Goal: Task Accomplishment & Management: Manage account settings

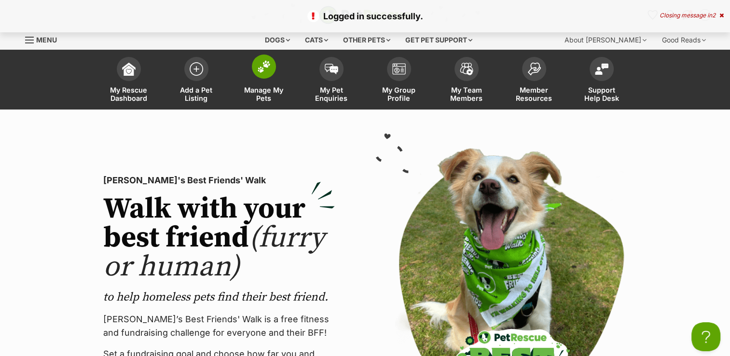
click at [262, 68] on img at bounding box center [264, 66] width 14 height 13
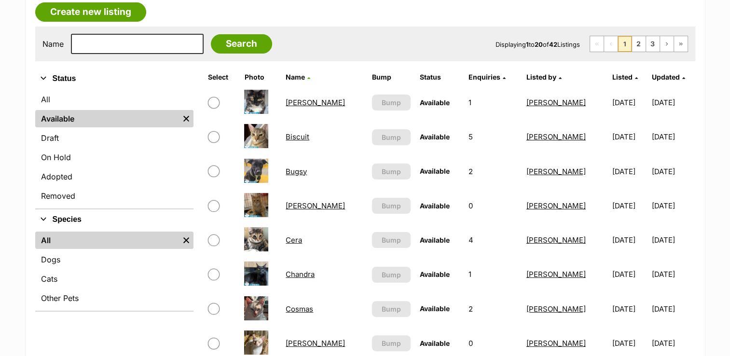
scroll to position [48, 0]
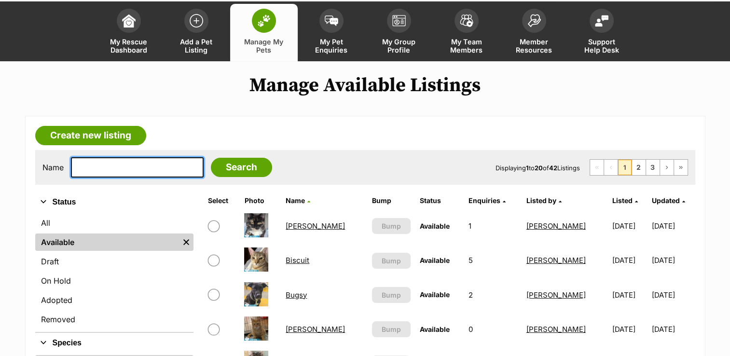
click at [131, 170] on input "text" at bounding box center [137, 167] width 133 height 20
type input "pepper"
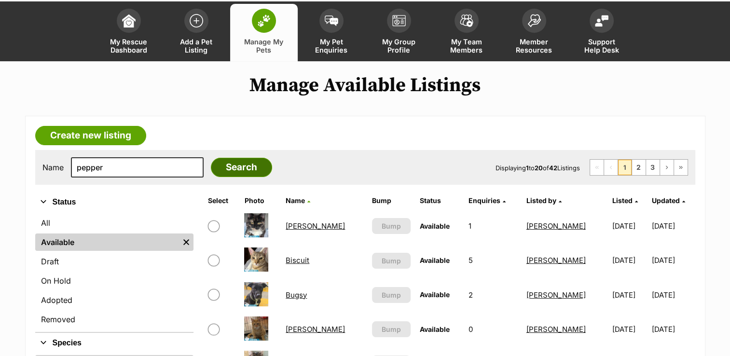
click at [218, 171] on input "Search" at bounding box center [241, 167] width 61 height 19
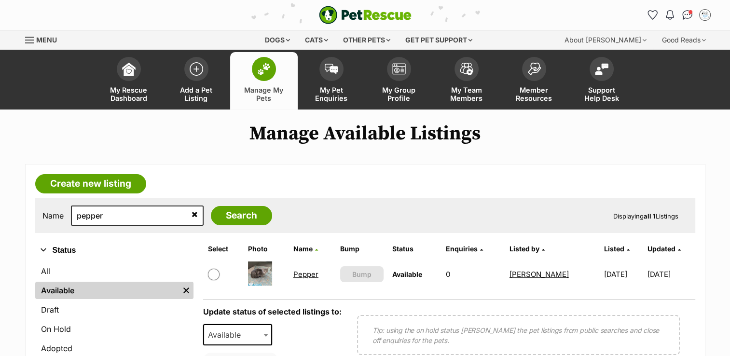
click at [299, 272] on link "Pepper" at bounding box center [305, 274] width 25 height 9
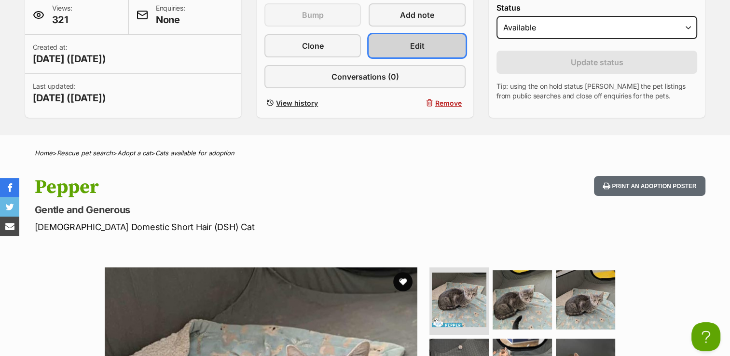
click at [412, 43] on span "Edit" at bounding box center [417, 46] width 14 height 12
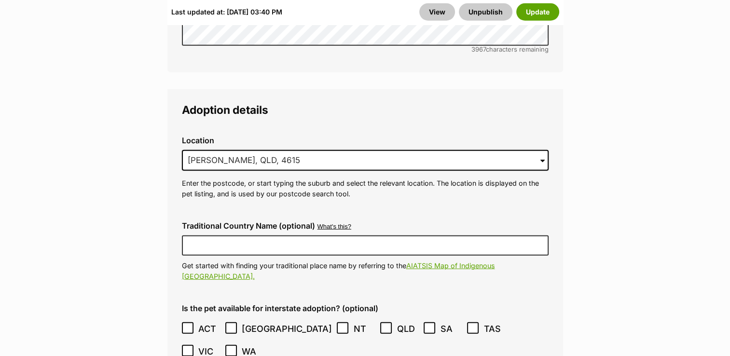
scroll to position [2510, 0]
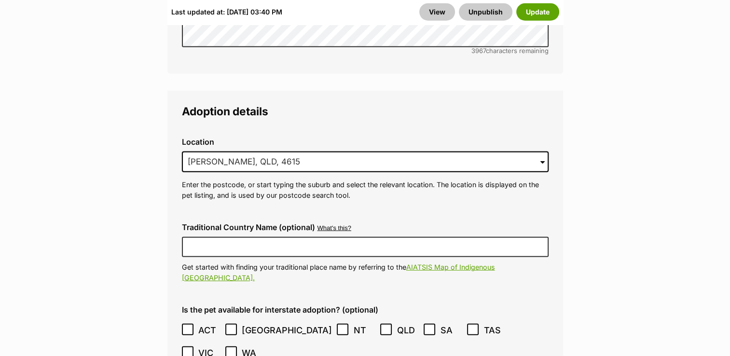
click at [542, 152] on span at bounding box center [543, 162] width 4 height 21
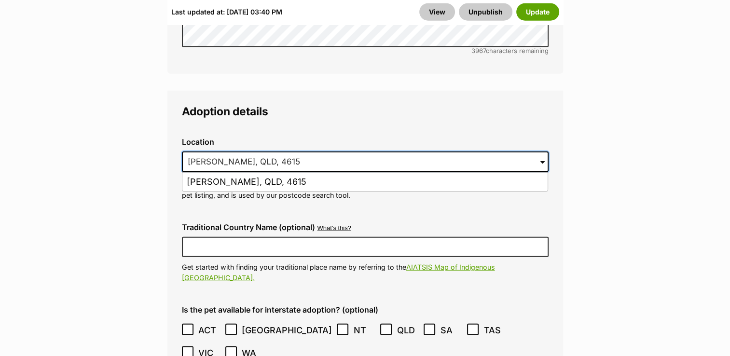
click at [278, 152] on input "Nanango, QLD, 4615" at bounding box center [365, 162] width 367 height 21
type input "N"
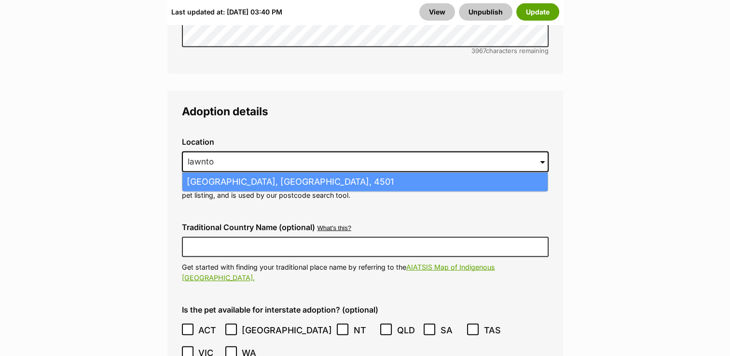
click at [264, 173] on li "Lawnton, Queensland, 4501" at bounding box center [364, 182] width 365 height 19
type input "Lawnton, Queensland, 4501"
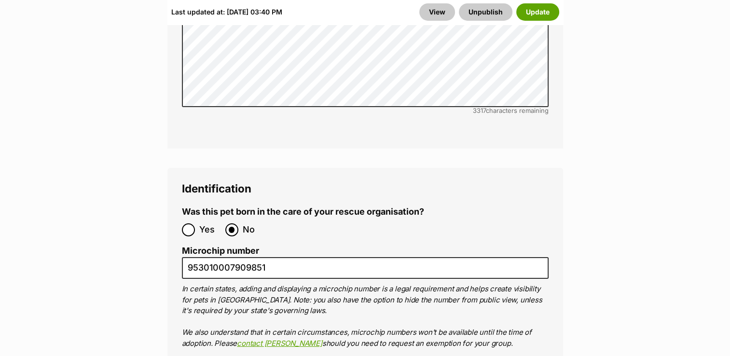
scroll to position [3620, 0]
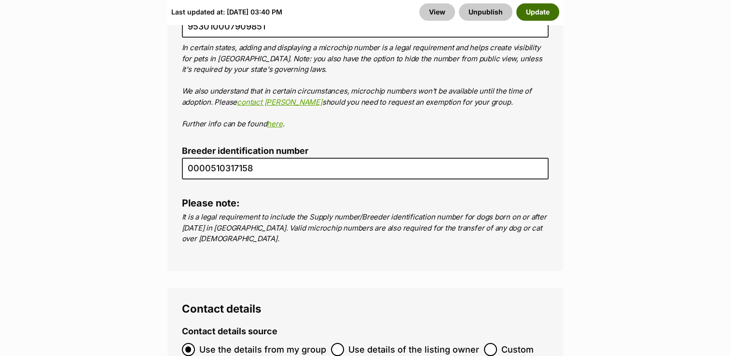
click at [535, 13] on button "Update" at bounding box center [537, 11] width 43 height 17
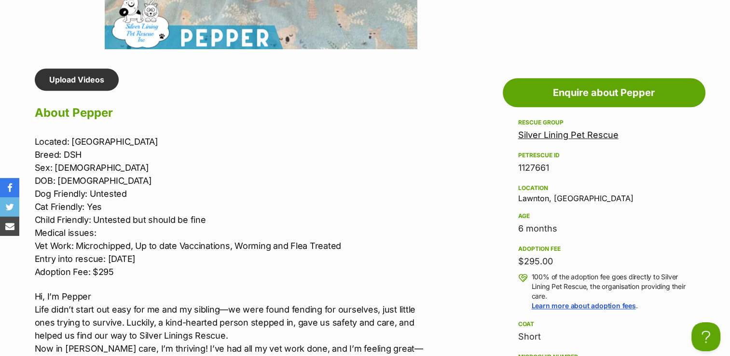
drag, startPoint x: 34, startPoint y: 140, endPoint x: 103, endPoint y: 168, distance: 74.0
click at [103, 168] on p "Located: Lawnton Breed: DSH Sex: Female DOB: 23/3/25 Dog Friendly: Untested Cat…" at bounding box center [234, 206] width 399 height 143
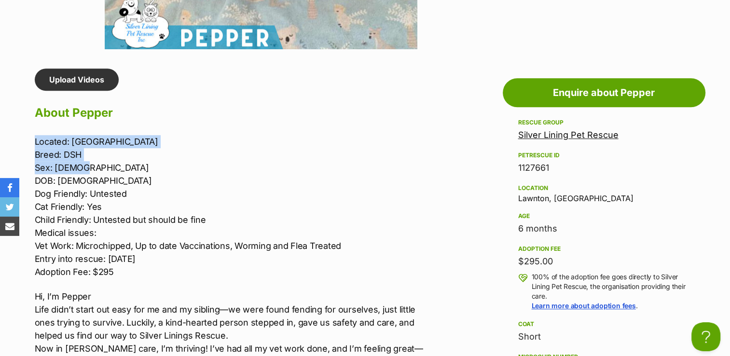
drag, startPoint x: 103, startPoint y: 168, endPoint x: 109, endPoint y: 163, distance: 7.9
click at [109, 163] on p "Located: Lawnton Breed: DSH Sex: Female DOB: 23/3/25 Dog Friendly: Untested Cat…" at bounding box center [234, 206] width 399 height 143
click at [133, 148] on p "Located: Lawnton Breed: DSH Sex: Female DOB: 23/3/25 Dog Friendly: Untested Cat…" at bounding box center [234, 206] width 399 height 143
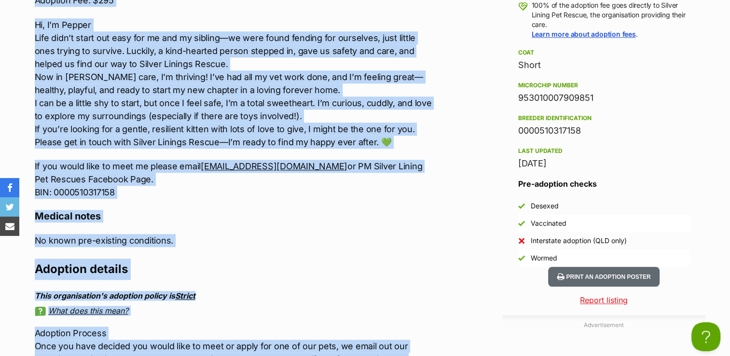
scroll to position [1054, 0]
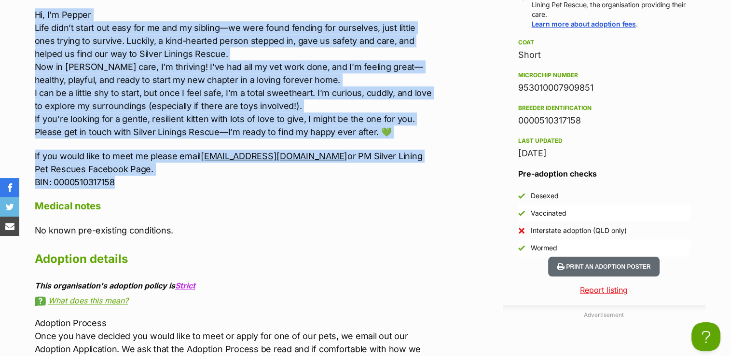
drag, startPoint x: 33, startPoint y: 136, endPoint x: 321, endPoint y: 176, distance: 290.9
click at [321, 176] on div "Upload Videos About Pepper Located: Lawnton Breed: DSH Sex: Female DOB: 23/3/25…" at bounding box center [229, 104] width 408 height 634
copy div "Located: Lawnton Breed: DSH Sex: Female DOB: 23/3/25 Dog Friendly: Untested Cat…"
click at [275, 202] on h4 "Medical notes" at bounding box center [234, 206] width 399 height 13
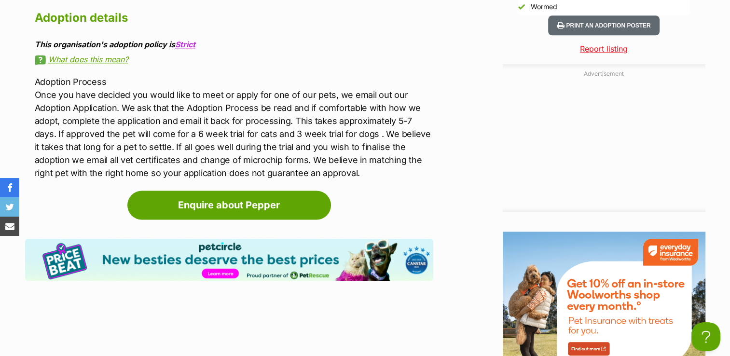
scroll to position [1054, 0]
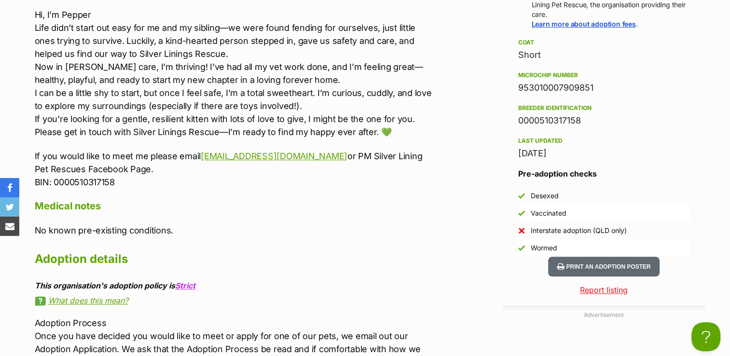
drag, startPoint x: 519, startPoint y: 83, endPoint x: 597, endPoint y: 83, distance: 78.2
click at [597, 83] on div "953010007909851" at bounding box center [604, 88] width 172 height 14
copy div "953010007909851"
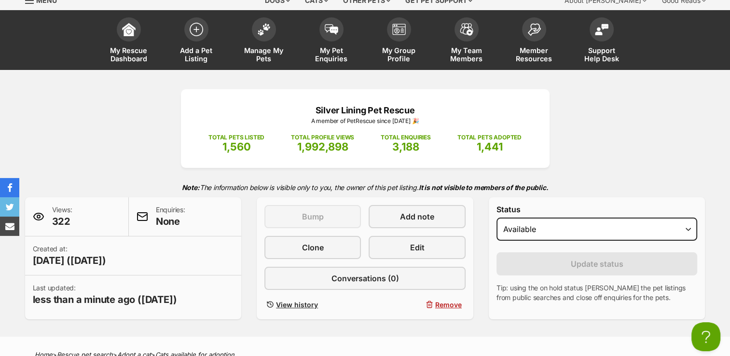
scroll to position [0, 0]
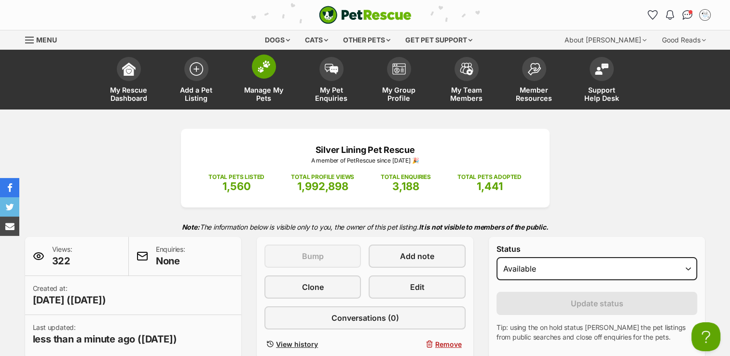
click at [266, 66] on img at bounding box center [264, 66] width 14 height 13
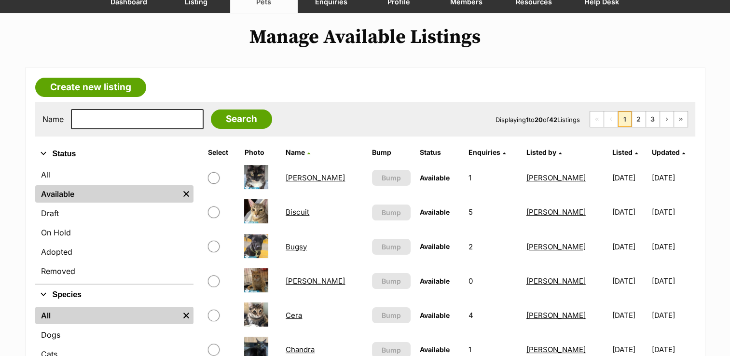
click at [111, 250] on link "Adopted" at bounding box center [114, 251] width 158 height 17
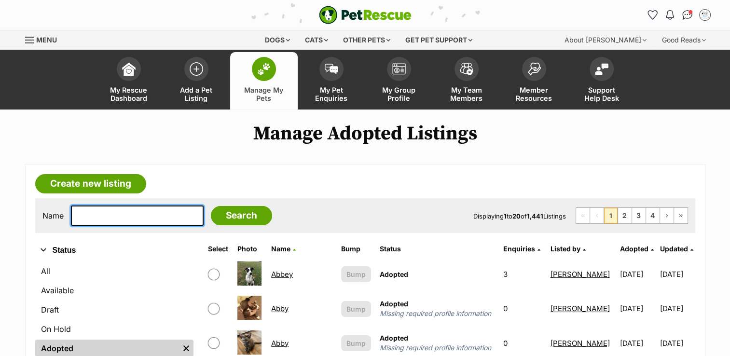
click at [91, 218] on input "text" at bounding box center [137, 216] width 133 height 20
type input "chives"
click at [211, 206] on input "Search" at bounding box center [241, 215] width 61 height 19
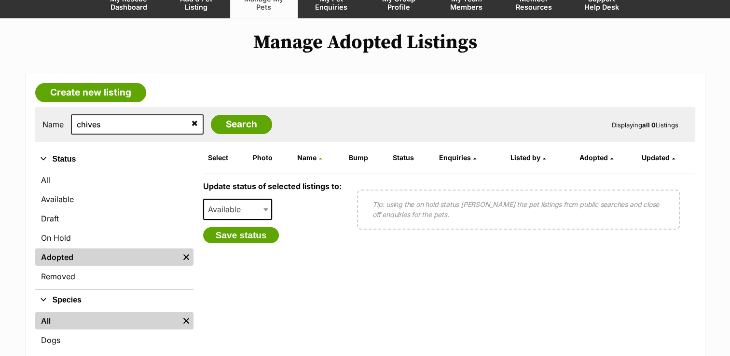
scroll to position [97, 0]
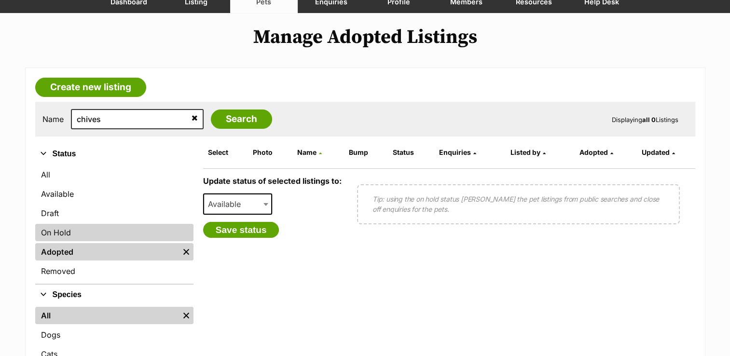
click at [68, 233] on link "On Hold" at bounding box center [114, 232] width 158 height 17
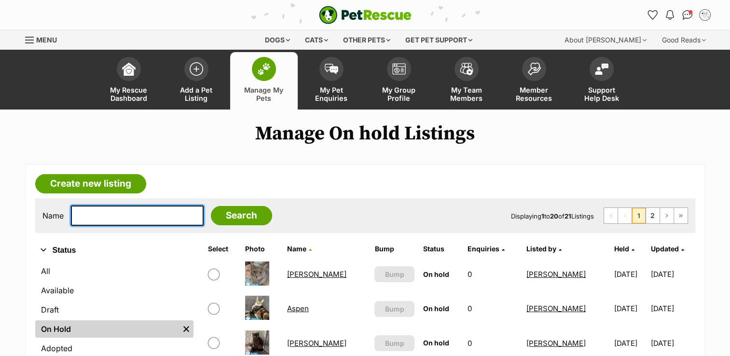
click at [89, 215] on input "text" at bounding box center [137, 216] width 133 height 20
type input "chives"
click at [211, 206] on input "Search" at bounding box center [241, 215] width 61 height 19
